Goal: Transaction & Acquisition: Purchase product/service

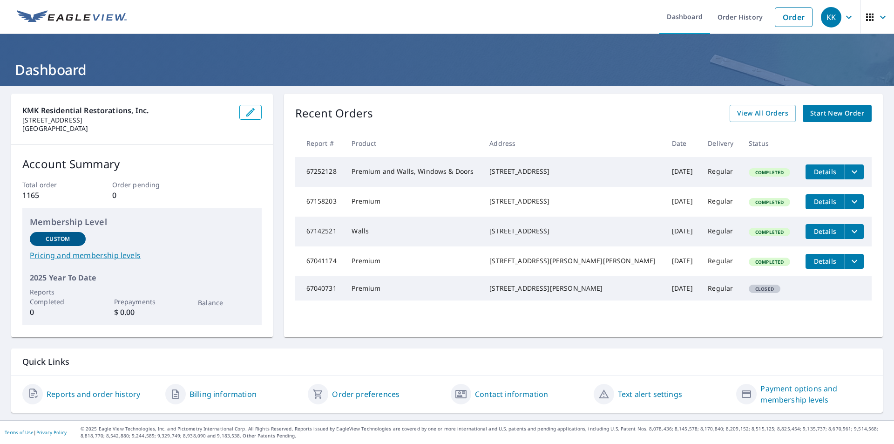
click at [810, 114] on span "Start New Order" at bounding box center [837, 114] width 54 height 12
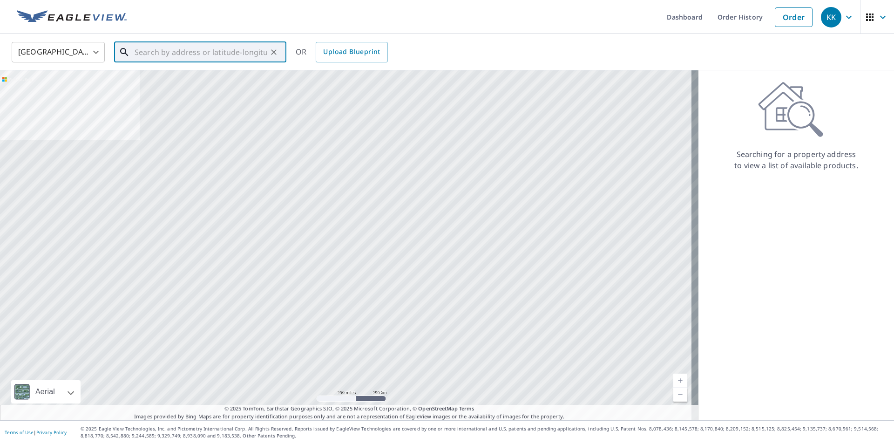
click at [200, 57] on input "text" at bounding box center [201, 52] width 133 height 26
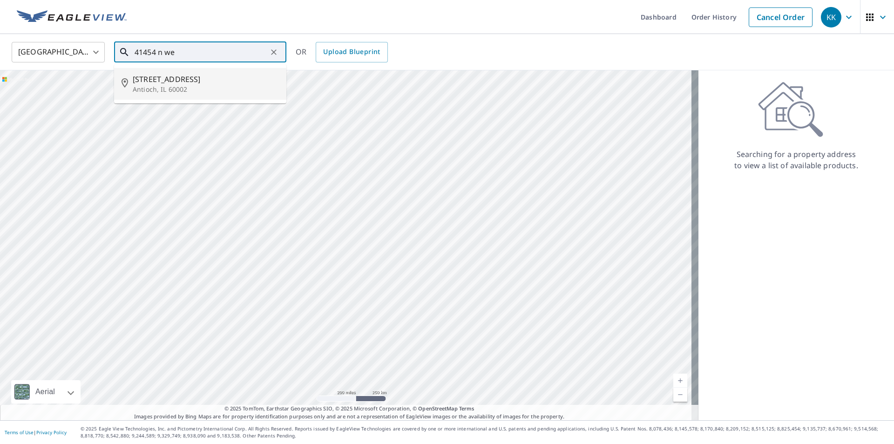
click at [193, 86] on p "Antioch, IL 60002" at bounding box center [206, 89] width 146 height 9
type input "[STREET_ADDRESS]"
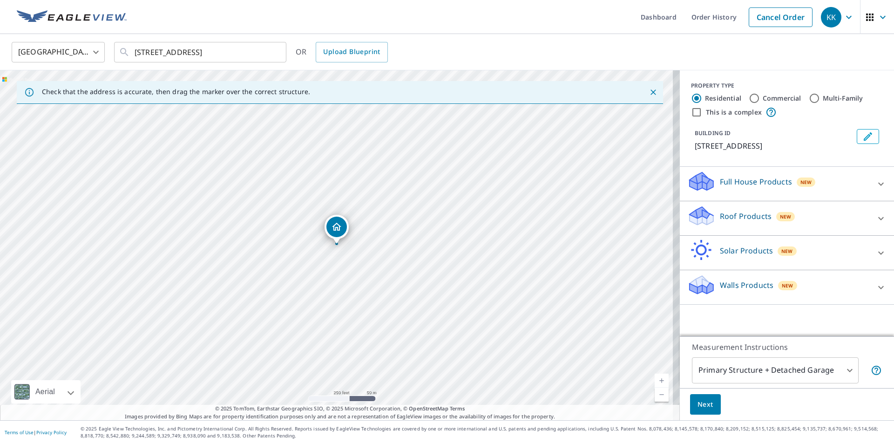
click at [711, 219] on div "Roof Products New" at bounding box center [778, 218] width 182 height 27
click at [693, 238] on div "Premium" at bounding box center [786, 244] width 199 height 27
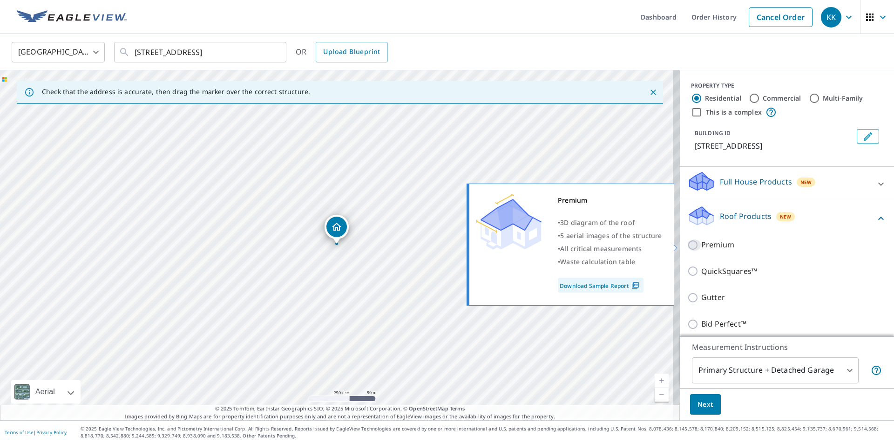
click at [689, 244] on input "Premium" at bounding box center [694, 244] width 14 height 11
checkbox input "true"
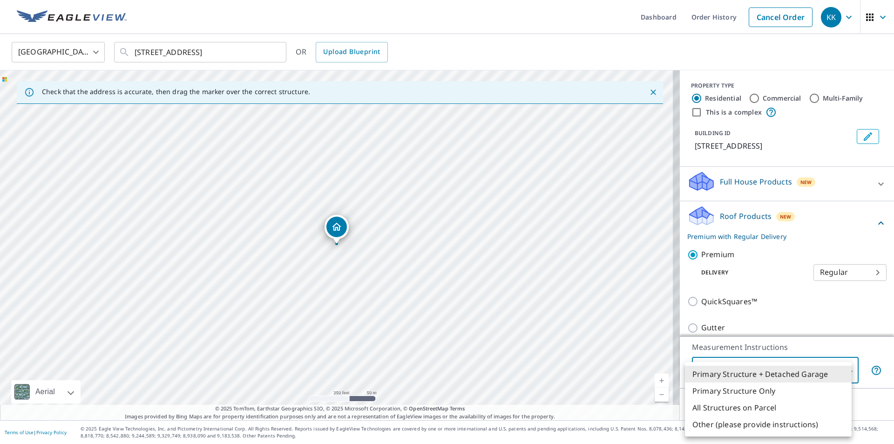
click at [723, 371] on body "KK KK Dashboard Order History Cancel Order KK United States US ​ [STREET_ADDRES…" at bounding box center [447, 222] width 894 height 444
click at [713, 406] on li "All Structures on Parcel" at bounding box center [768, 407] width 167 height 17
type input "3"
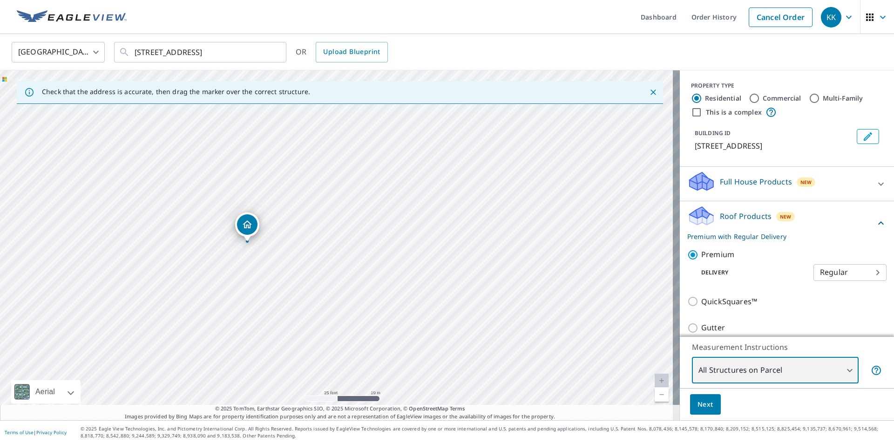
drag, startPoint x: 271, startPoint y: 205, endPoint x: 356, endPoint y: 351, distance: 168.2
click at [356, 351] on div "[STREET_ADDRESS]" at bounding box center [340, 245] width 680 height 350
click at [703, 404] on span "Next" at bounding box center [705, 405] width 16 height 12
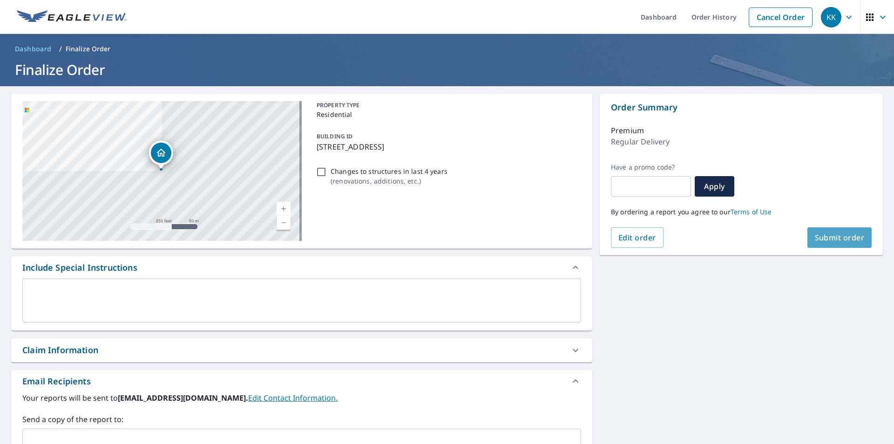
click at [832, 232] on span "Submit order" at bounding box center [840, 237] width 50 height 10
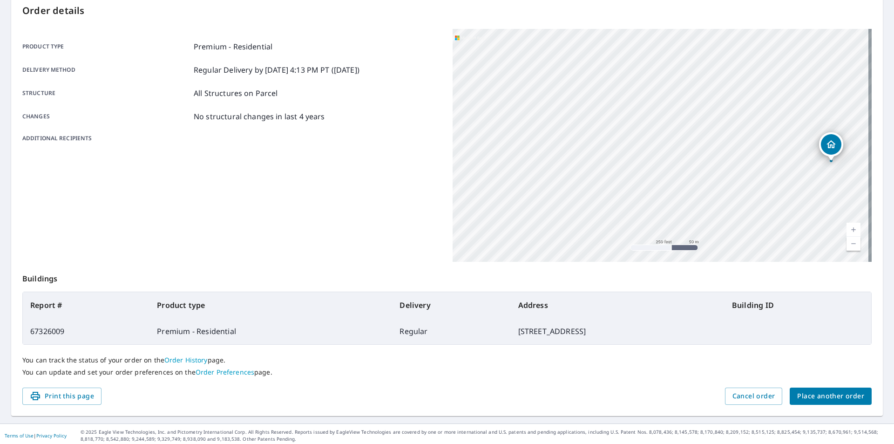
scroll to position [104, 0]
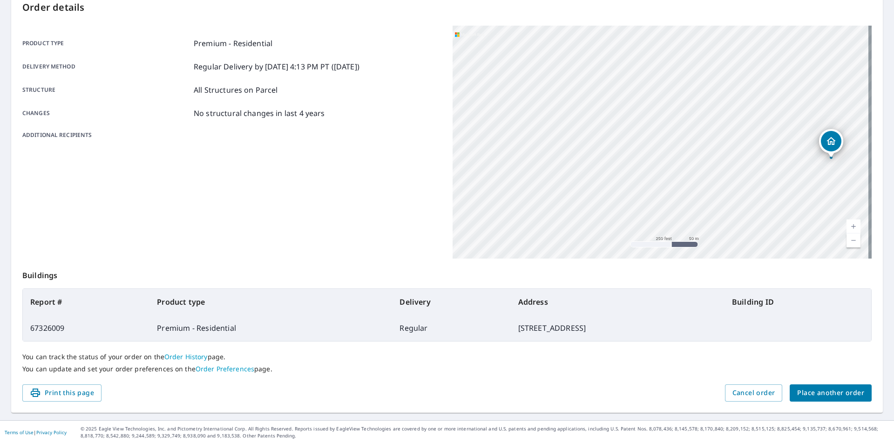
click at [800, 393] on span "Place another order" at bounding box center [830, 393] width 67 height 12
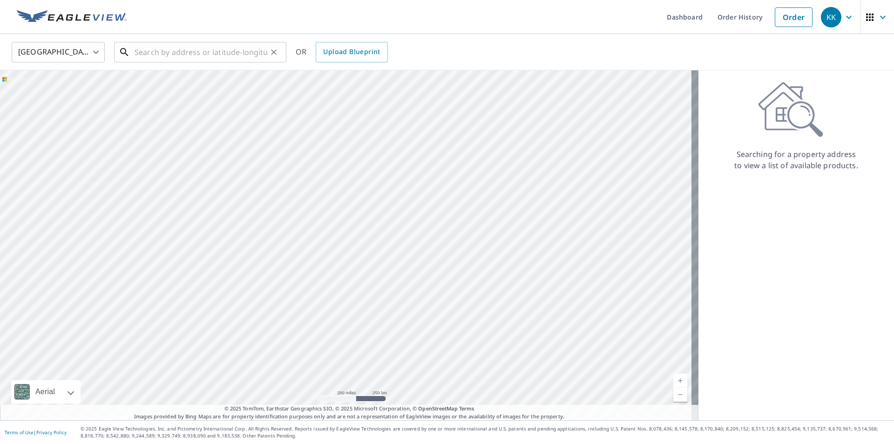
click at [201, 49] on input "text" at bounding box center [201, 52] width 133 height 26
paste input "[STREET_ADDRESS]"
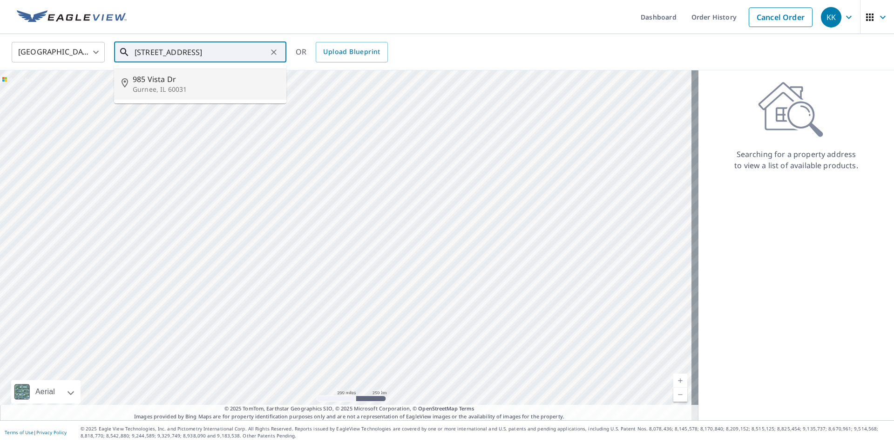
click at [192, 92] on p "Gurnee, IL 60031" at bounding box center [206, 89] width 146 height 9
type input "[STREET_ADDRESS][PERSON_NAME]"
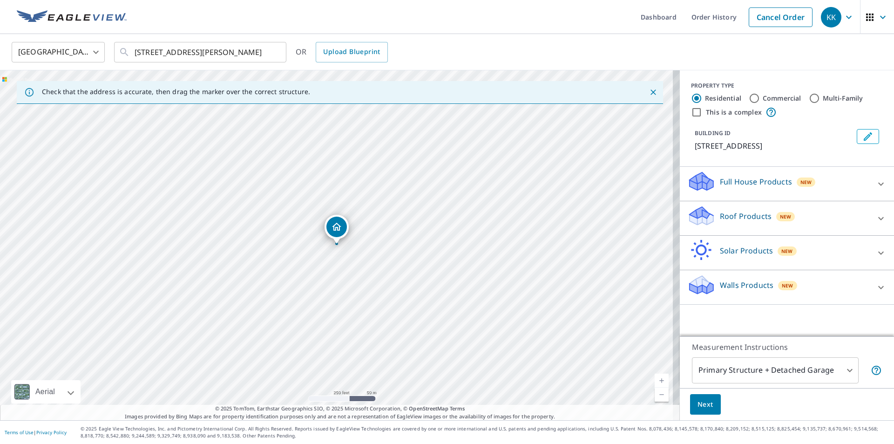
click at [730, 227] on div "Roof Products New" at bounding box center [778, 218] width 182 height 27
drag, startPoint x: 715, startPoint y: 237, endPoint x: 716, endPoint y: 243, distance: 5.7
click at [712, 243] on div "Premium" at bounding box center [786, 244] width 199 height 27
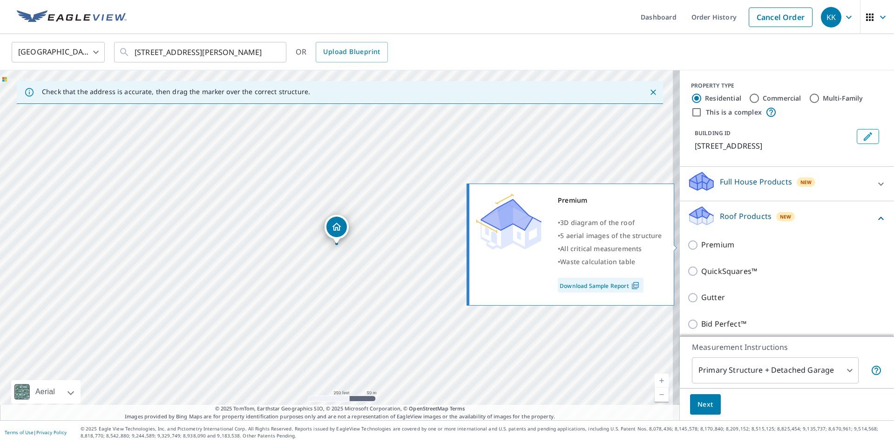
click at [718, 245] on p "Premium" at bounding box center [717, 245] width 33 height 12
click at [701, 245] on input "Premium" at bounding box center [694, 244] width 14 height 11
checkbox input "true"
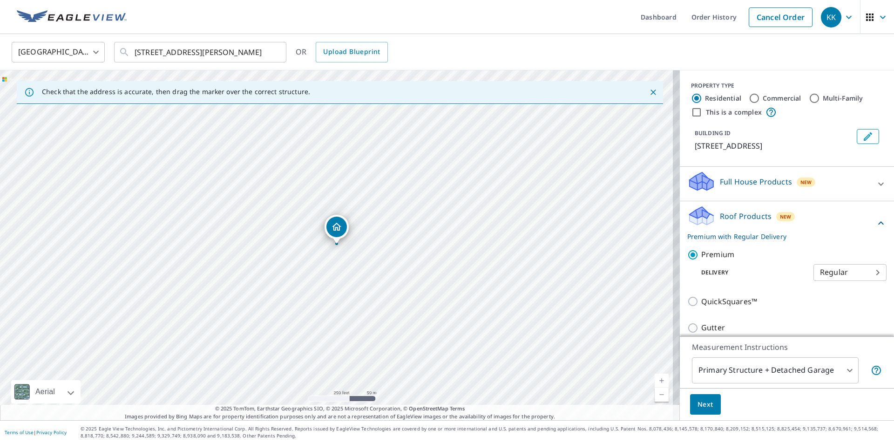
click at [705, 409] on span "Next" at bounding box center [705, 405] width 16 height 12
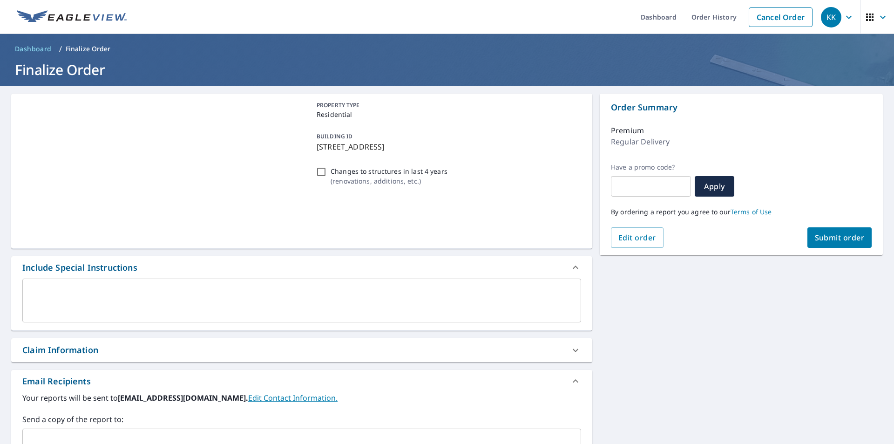
click at [815, 237] on span "Submit order" at bounding box center [840, 237] width 50 height 10
